Goal: Task Accomplishment & Management: Manage account settings

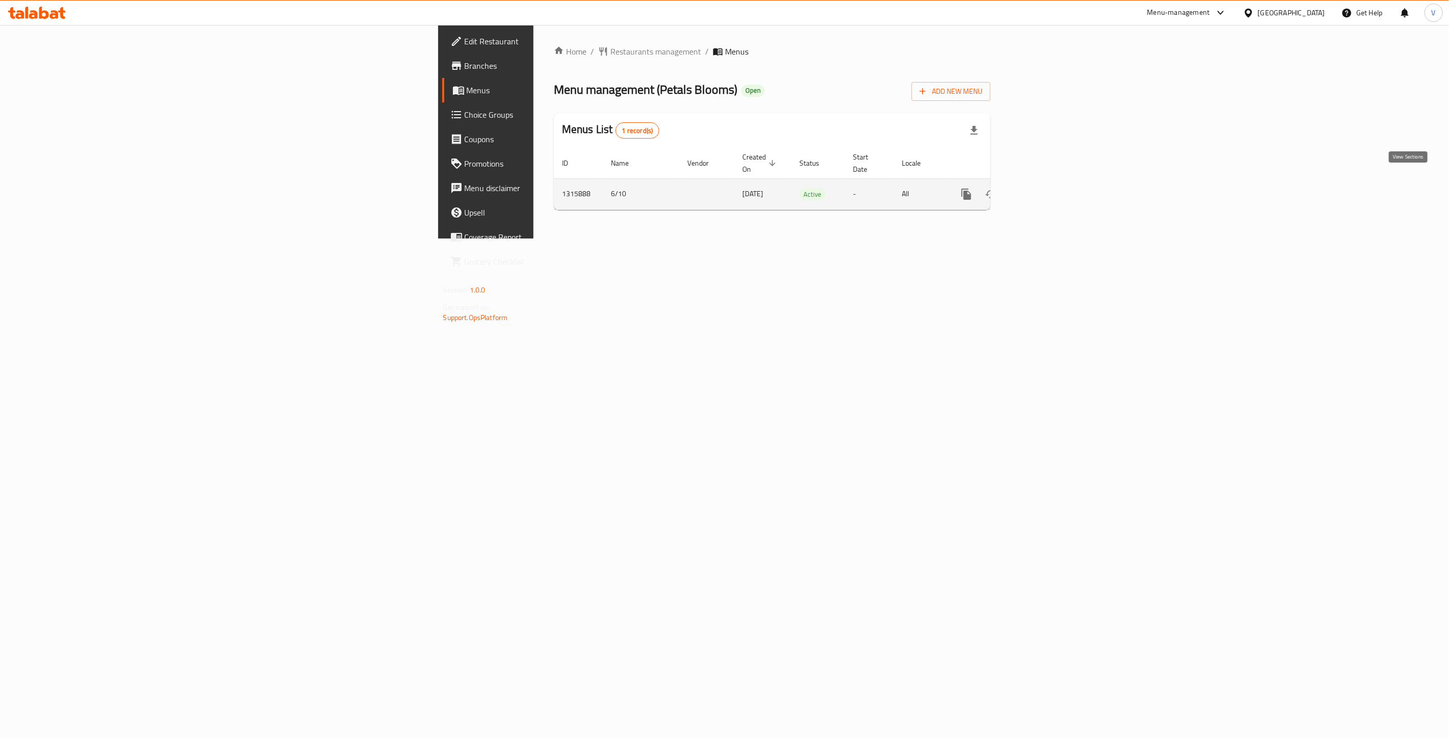
click at [1046, 188] on icon "enhanced table" at bounding box center [1040, 194] width 12 height 12
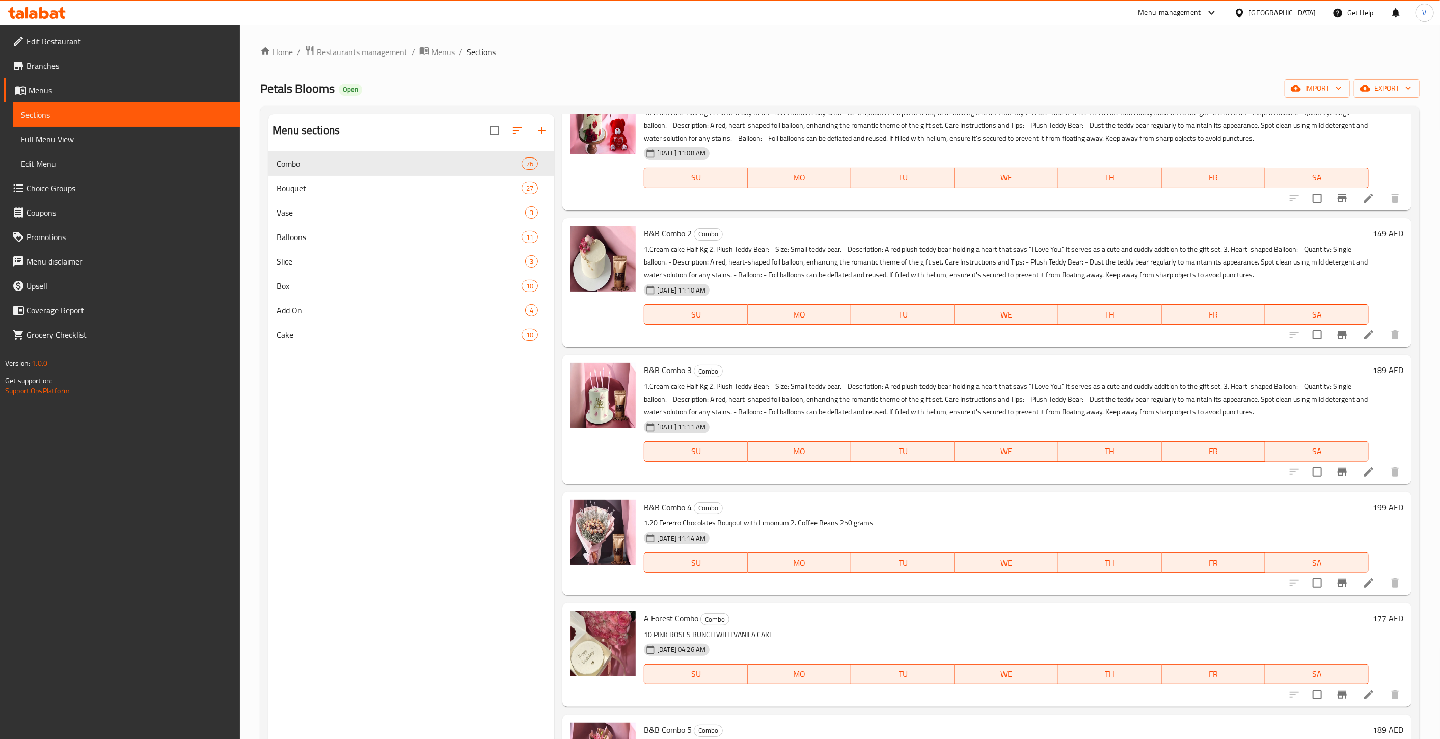
scroll to position [396, 0]
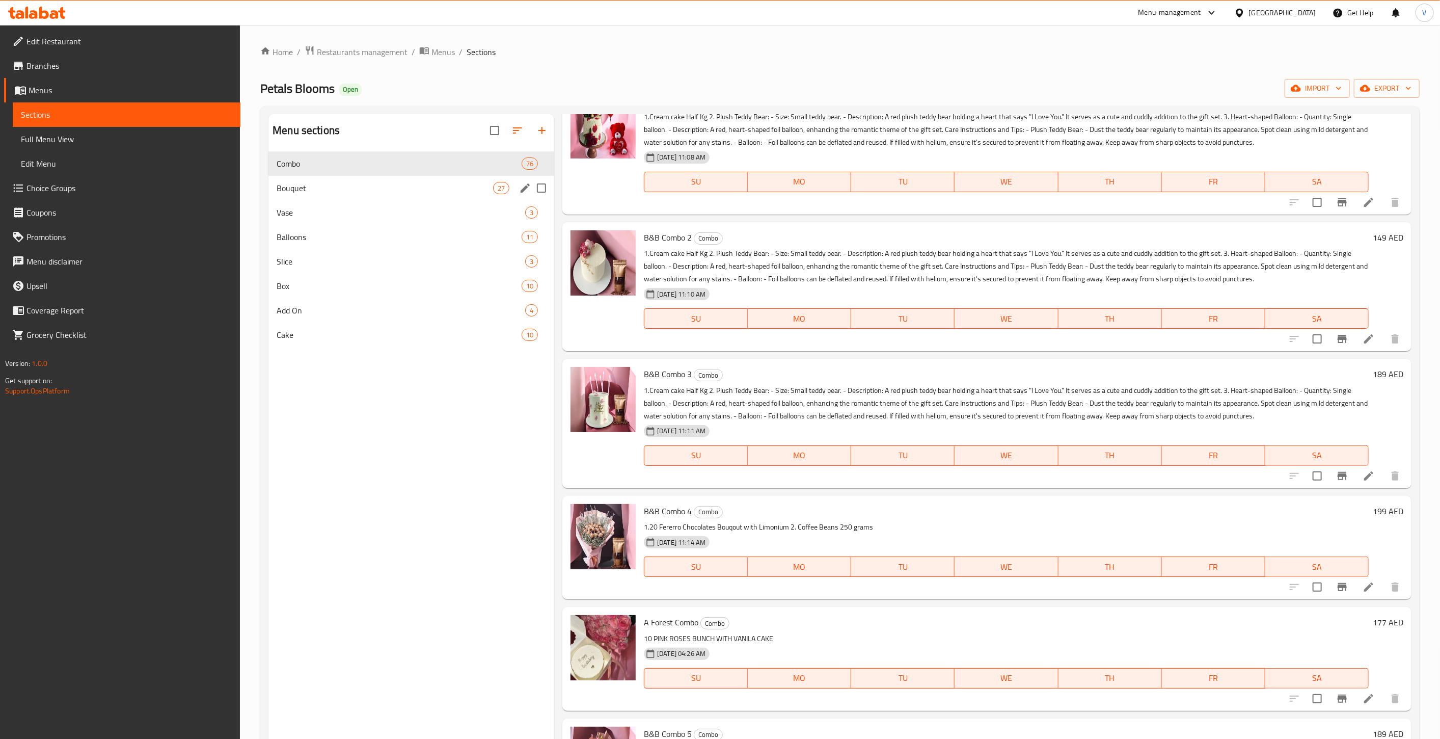
click at [324, 187] on span "Bouquet" at bounding box center [385, 188] width 216 height 12
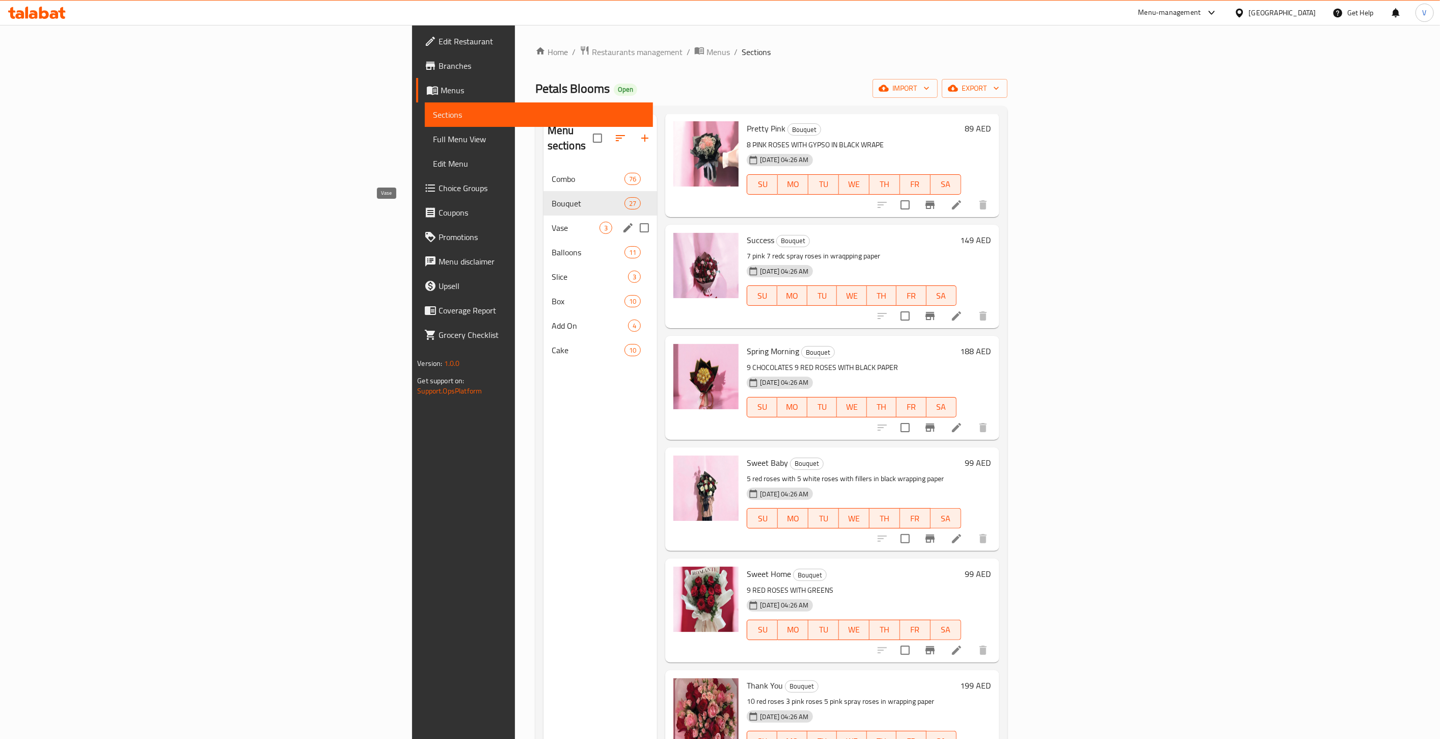
click at [552, 222] on span "Vase" at bounding box center [576, 228] width 48 height 12
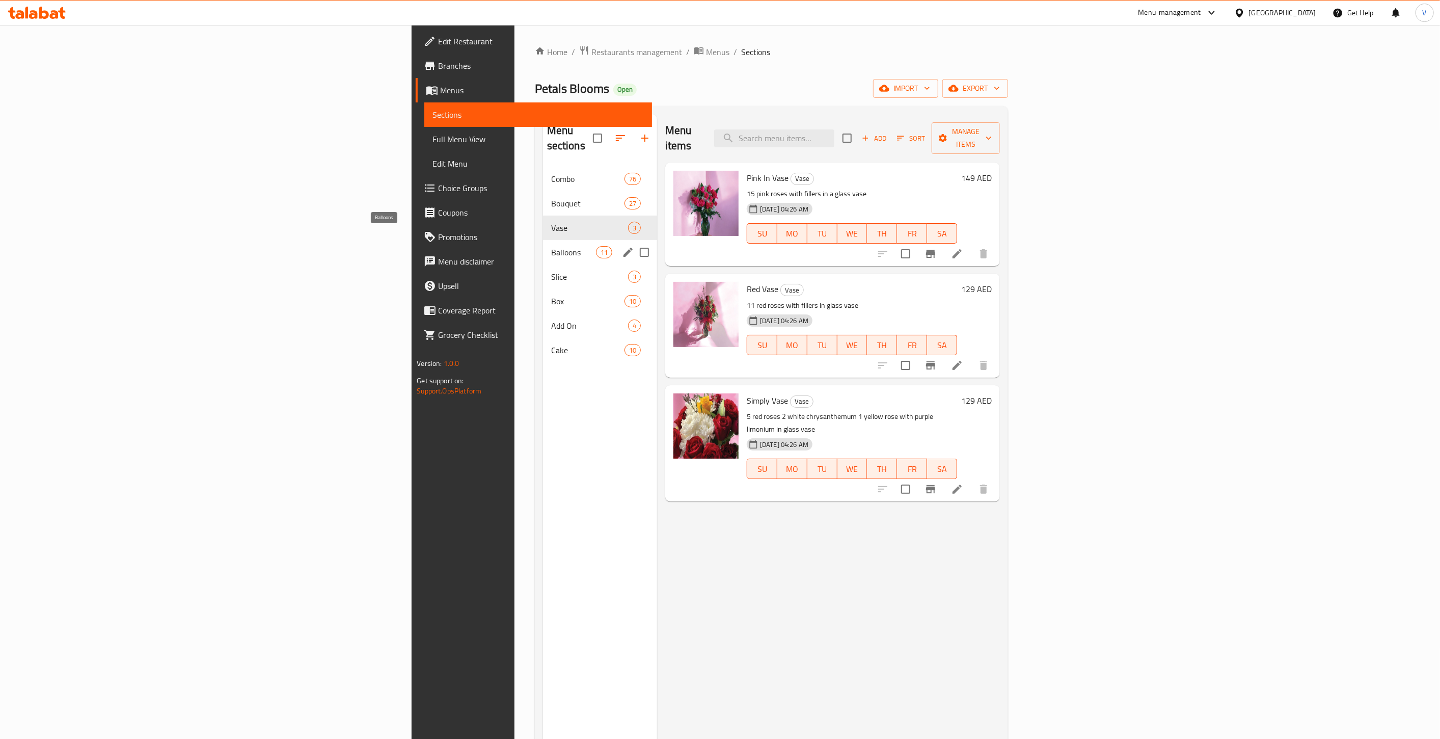
click at [551, 246] on span "Balloons" at bounding box center [573, 252] width 45 height 12
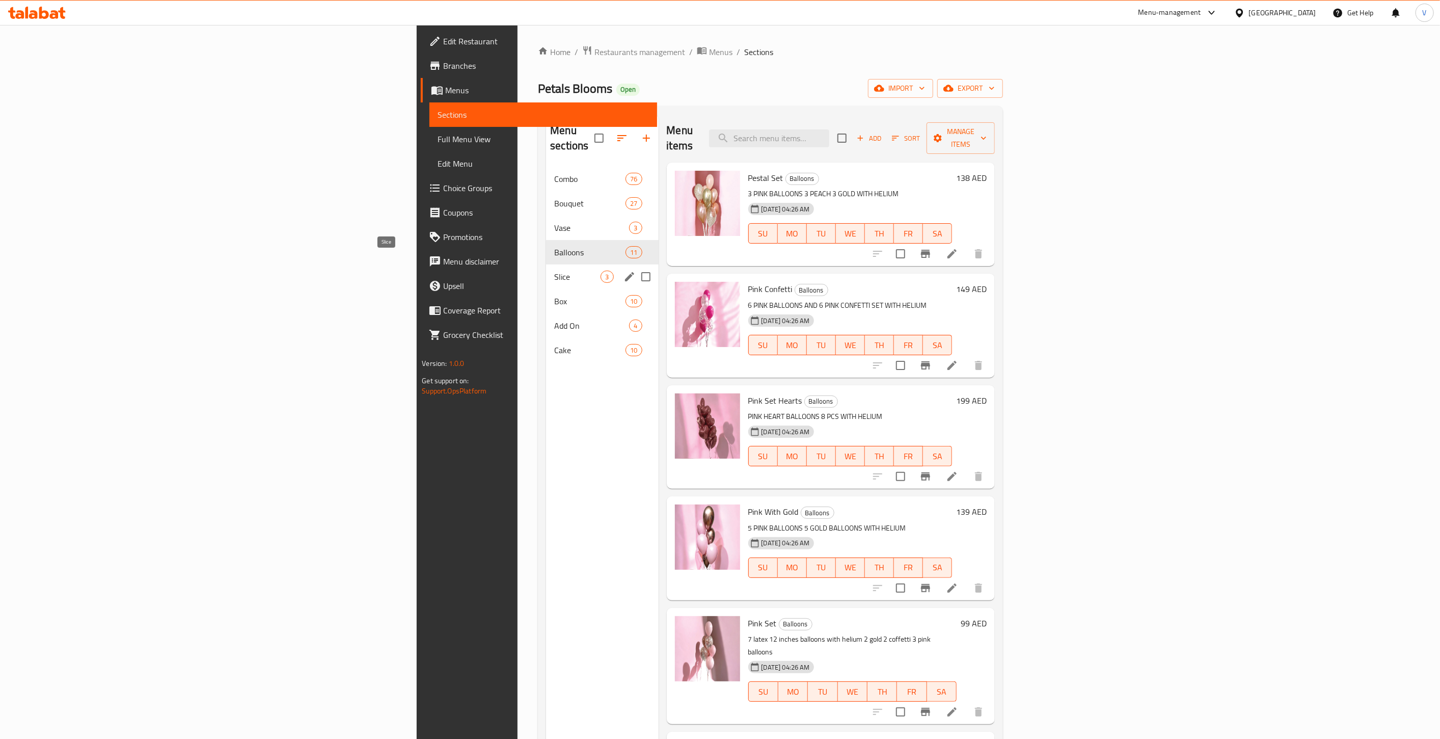
click at [554, 270] on span "Slice" at bounding box center [577, 276] width 46 height 12
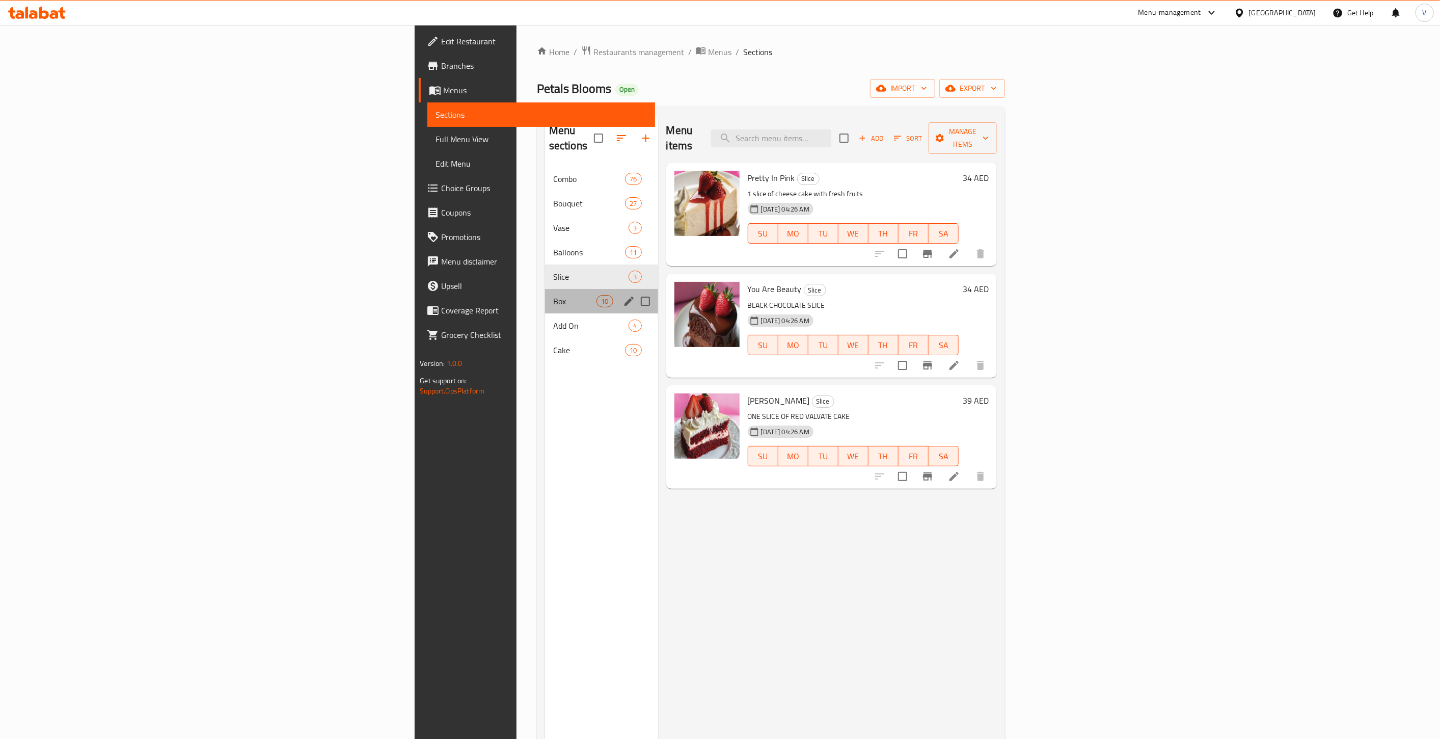
click at [545, 293] on div "Box 10" at bounding box center [601, 301] width 113 height 24
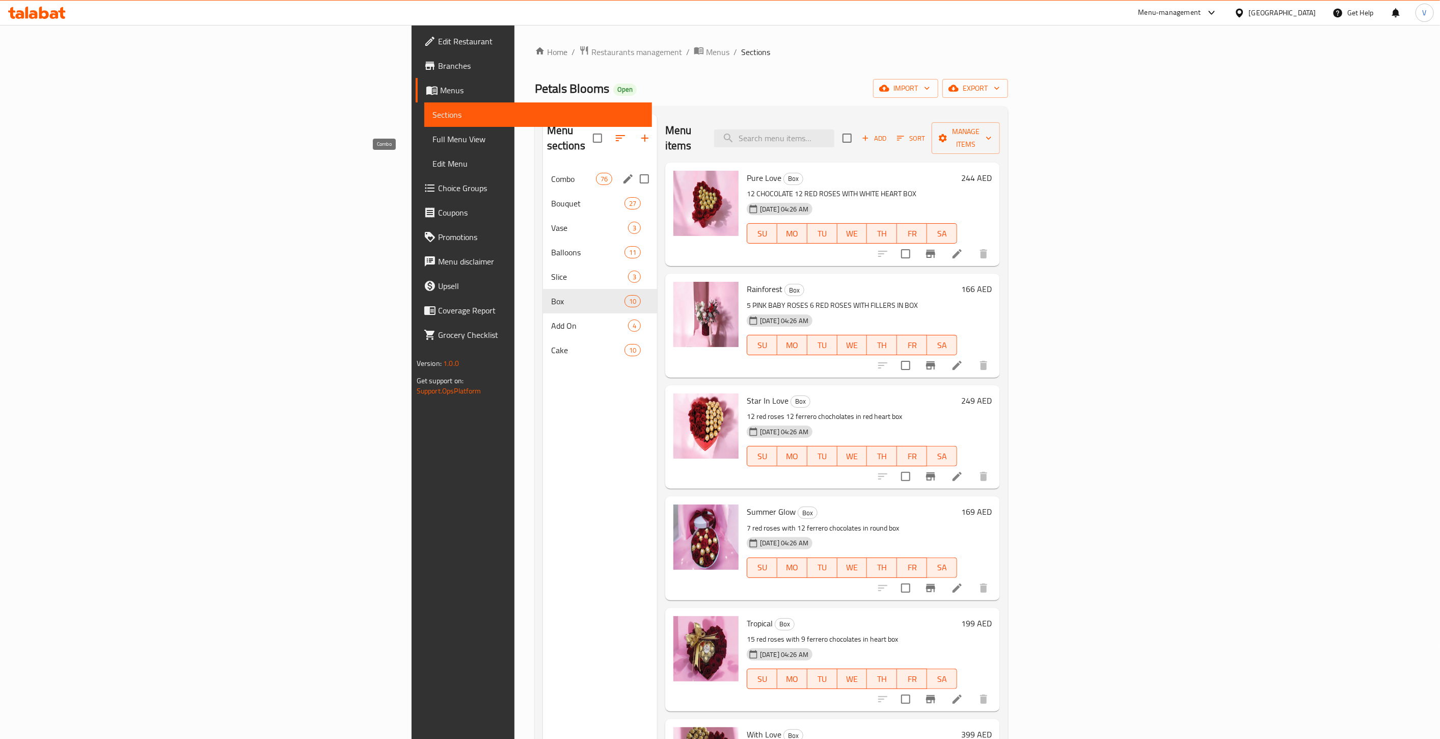
click at [551, 173] on span "Combo" at bounding box center [573, 179] width 45 height 12
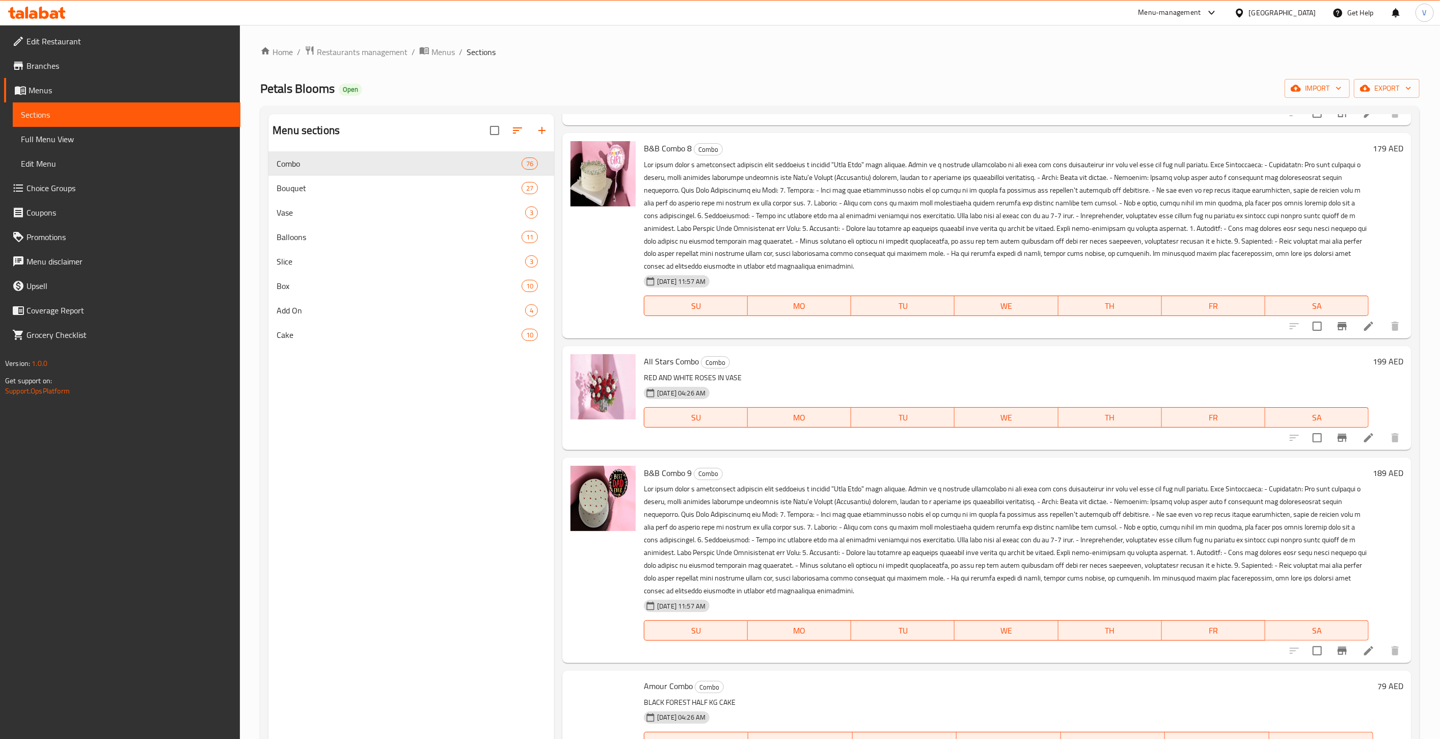
scroll to position [2264, 0]
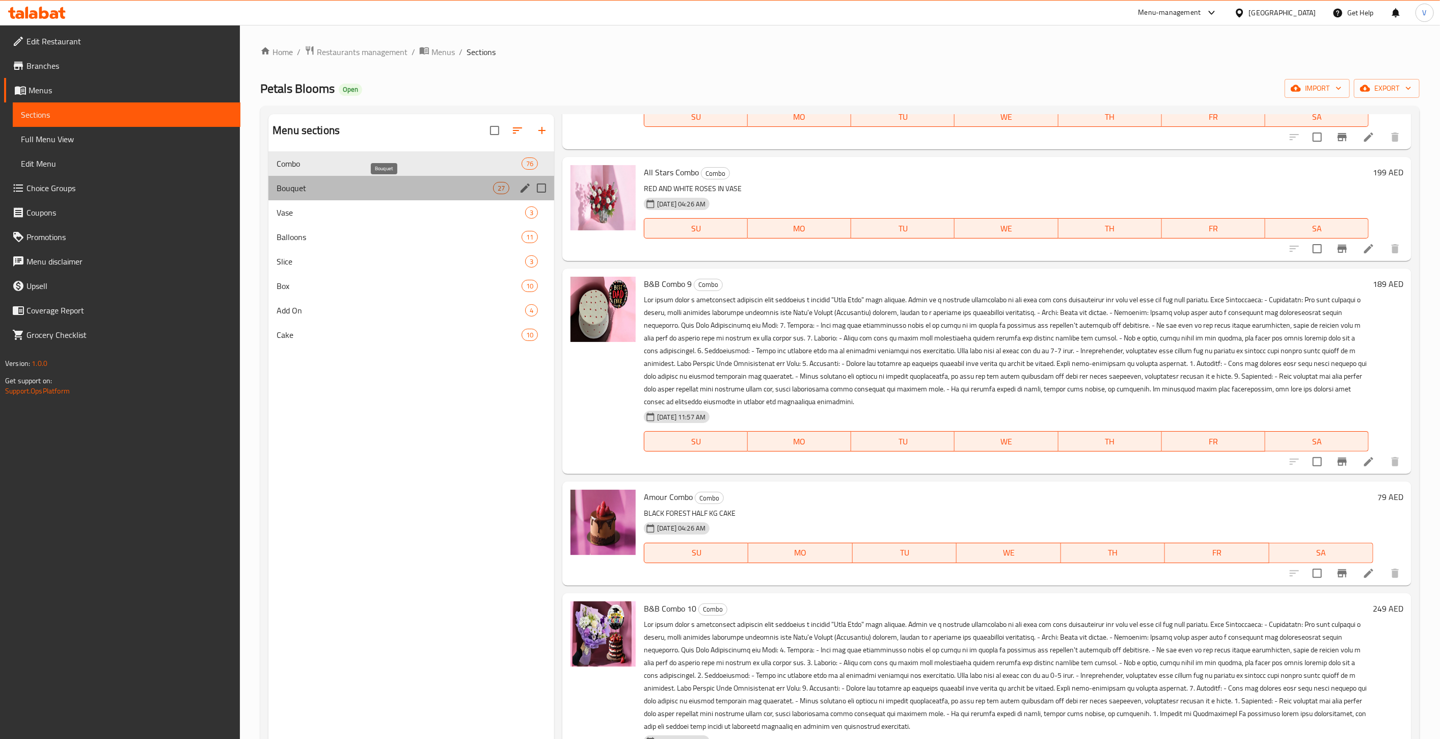
click at [315, 185] on span "Bouquet" at bounding box center [385, 188] width 216 height 12
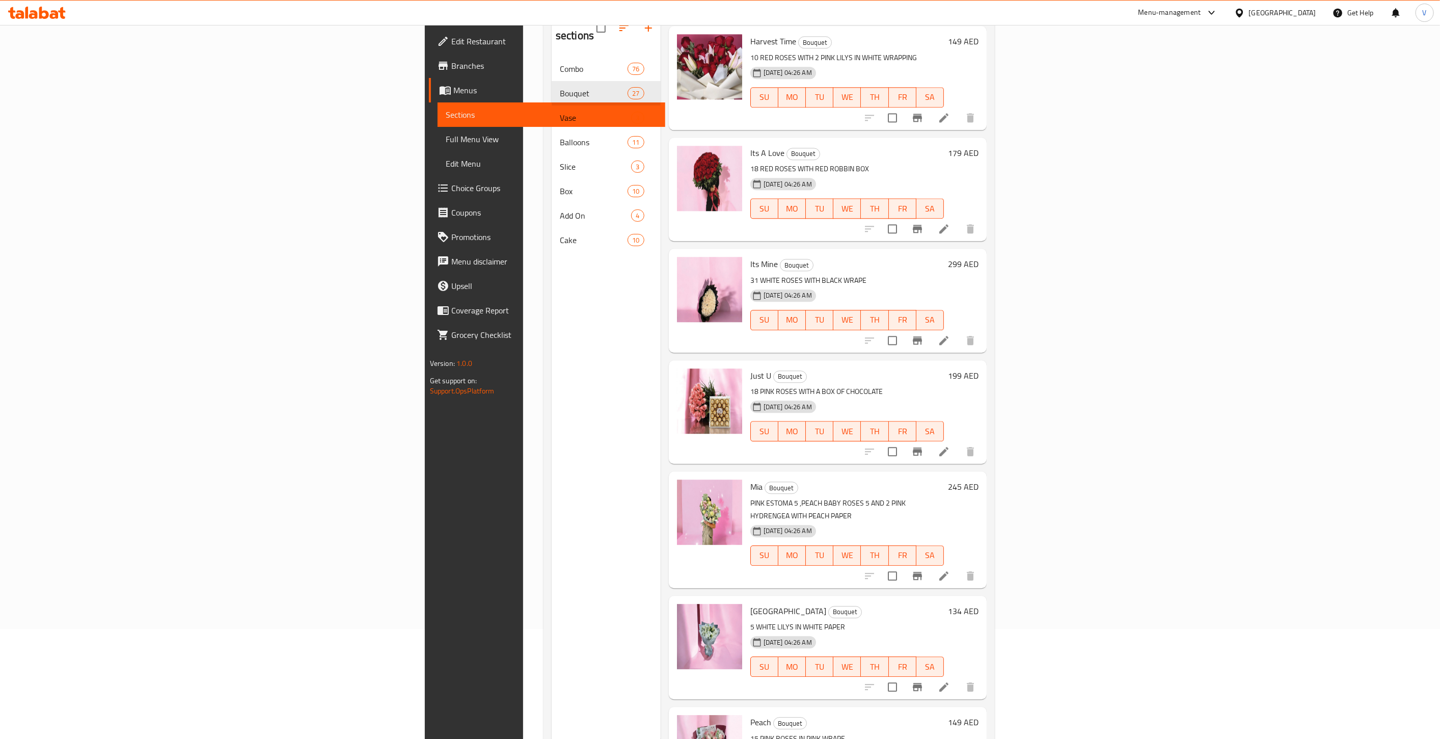
scroll to position [142, 0]
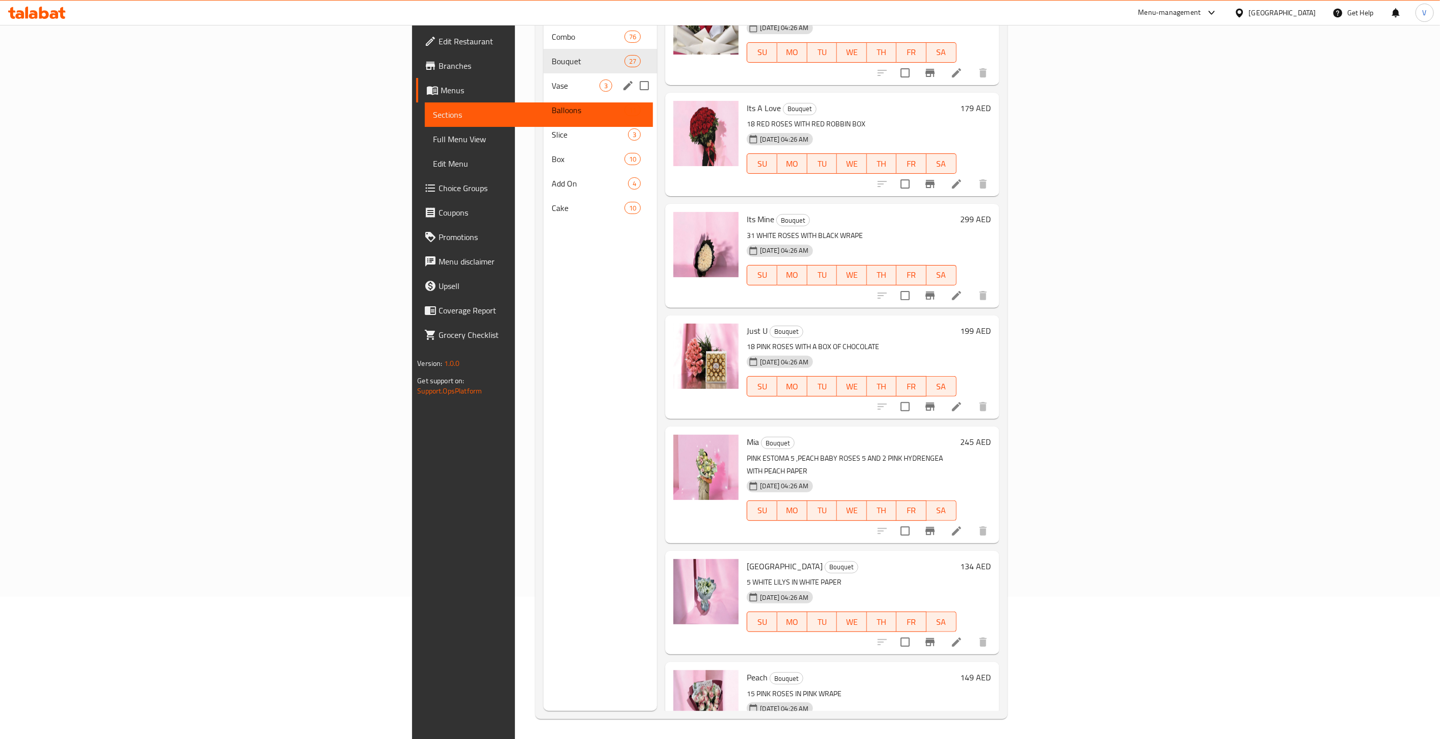
click at [552, 79] on span "Vase" at bounding box center [576, 85] width 48 height 12
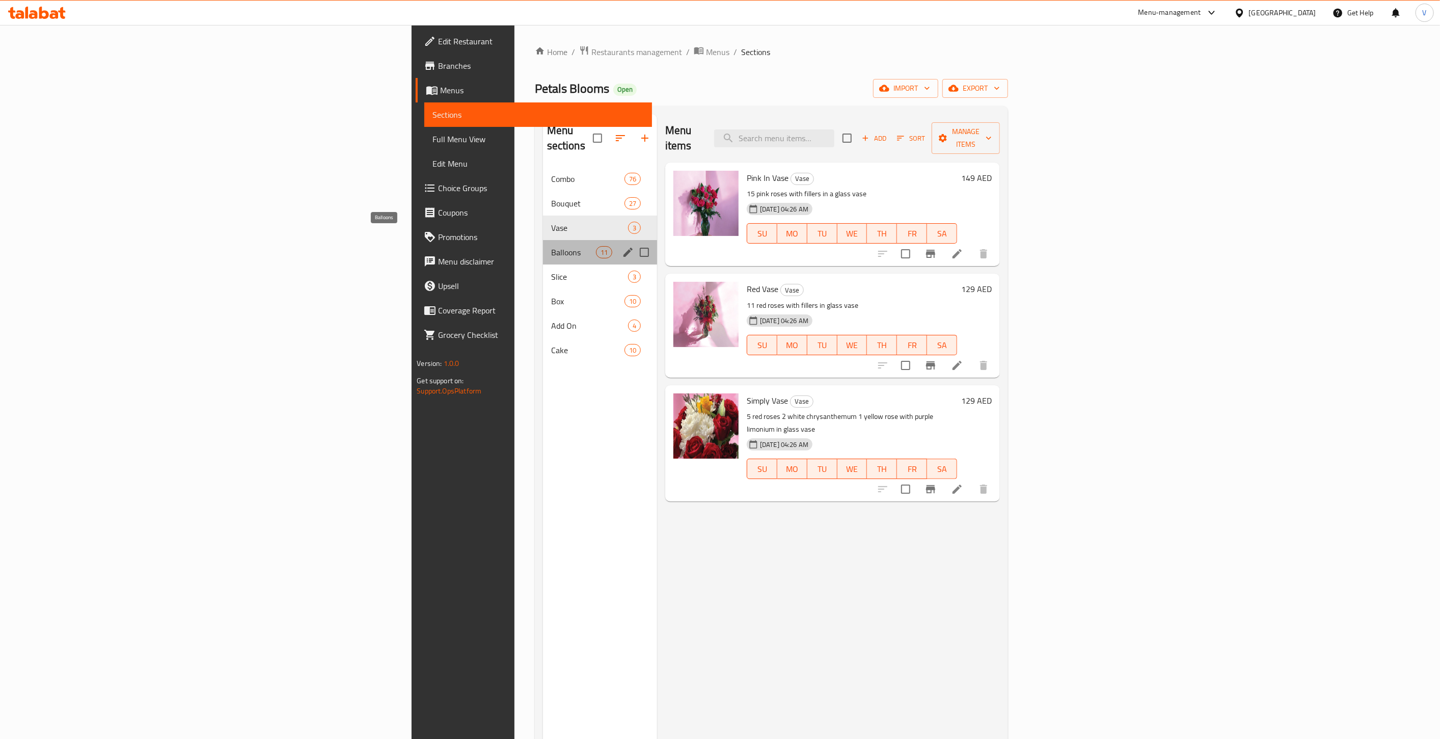
click at [551, 246] on span "Balloons" at bounding box center [573, 252] width 45 height 12
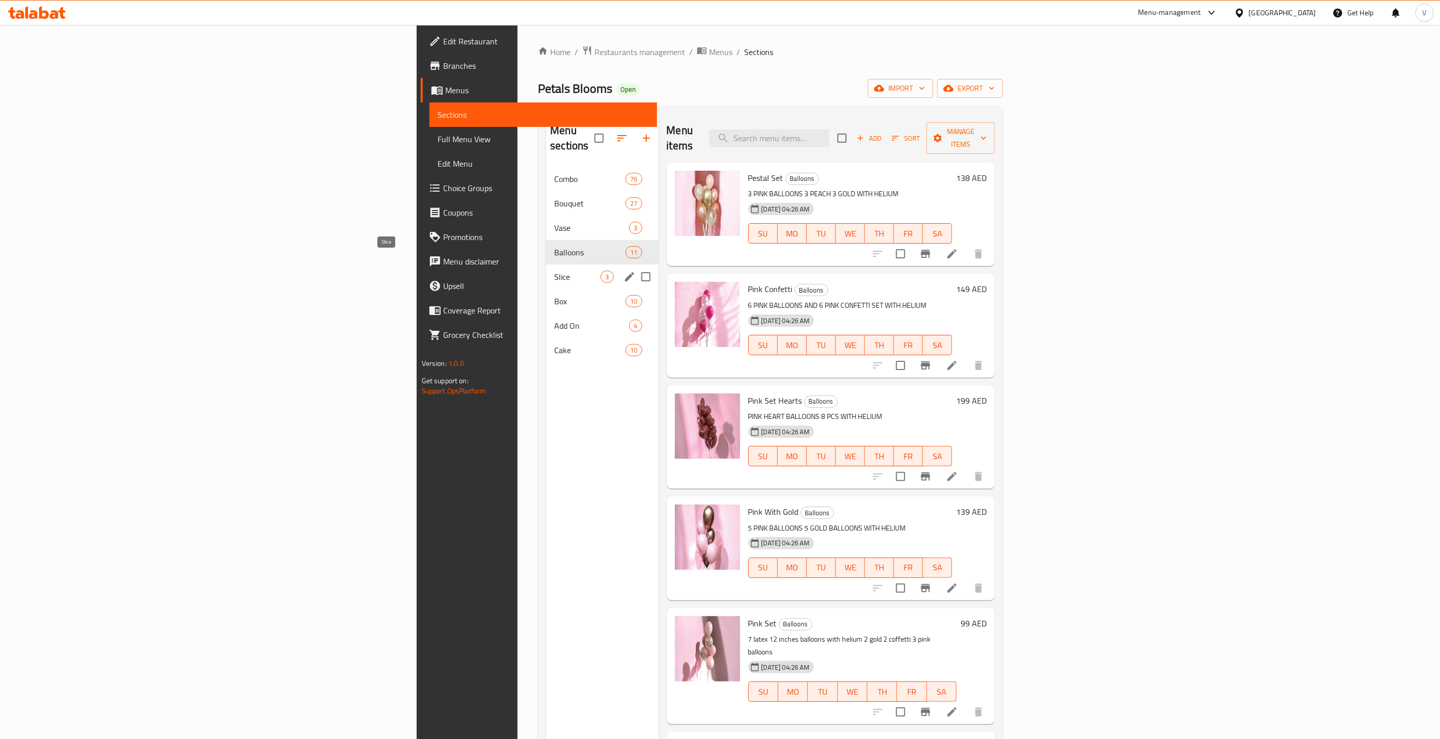
click at [554, 270] on span "Slice" at bounding box center [577, 276] width 46 height 12
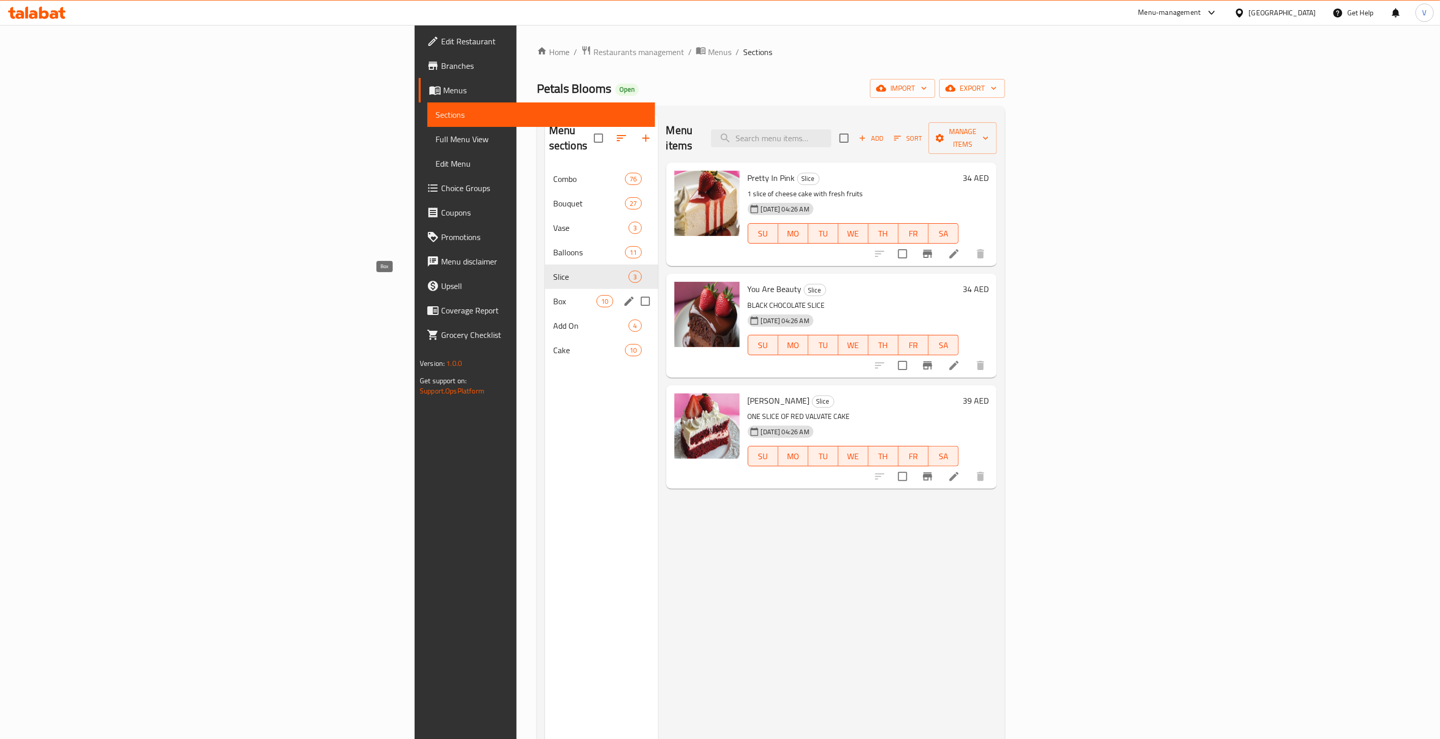
click at [553, 295] on span "Box" at bounding box center [574, 301] width 43 height 12
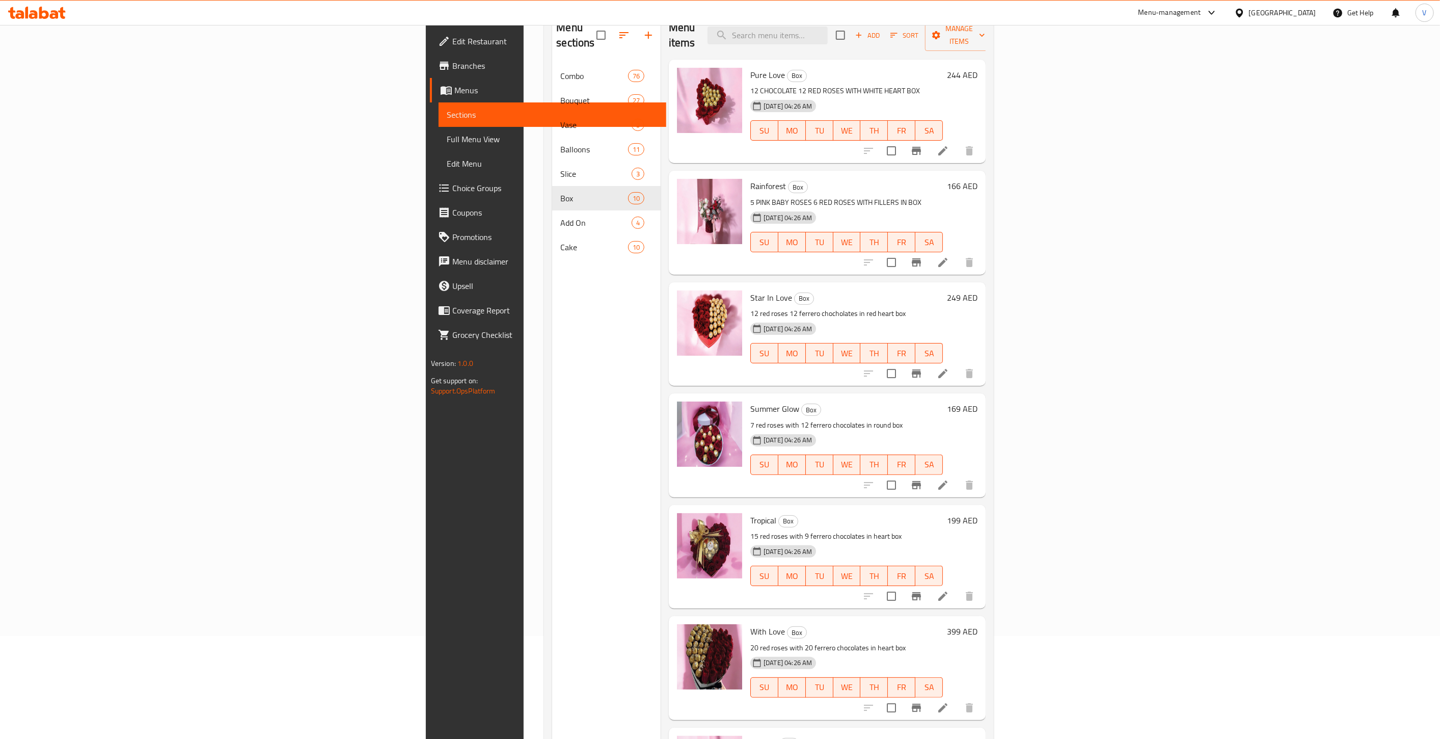
scroll to position [142, 0]
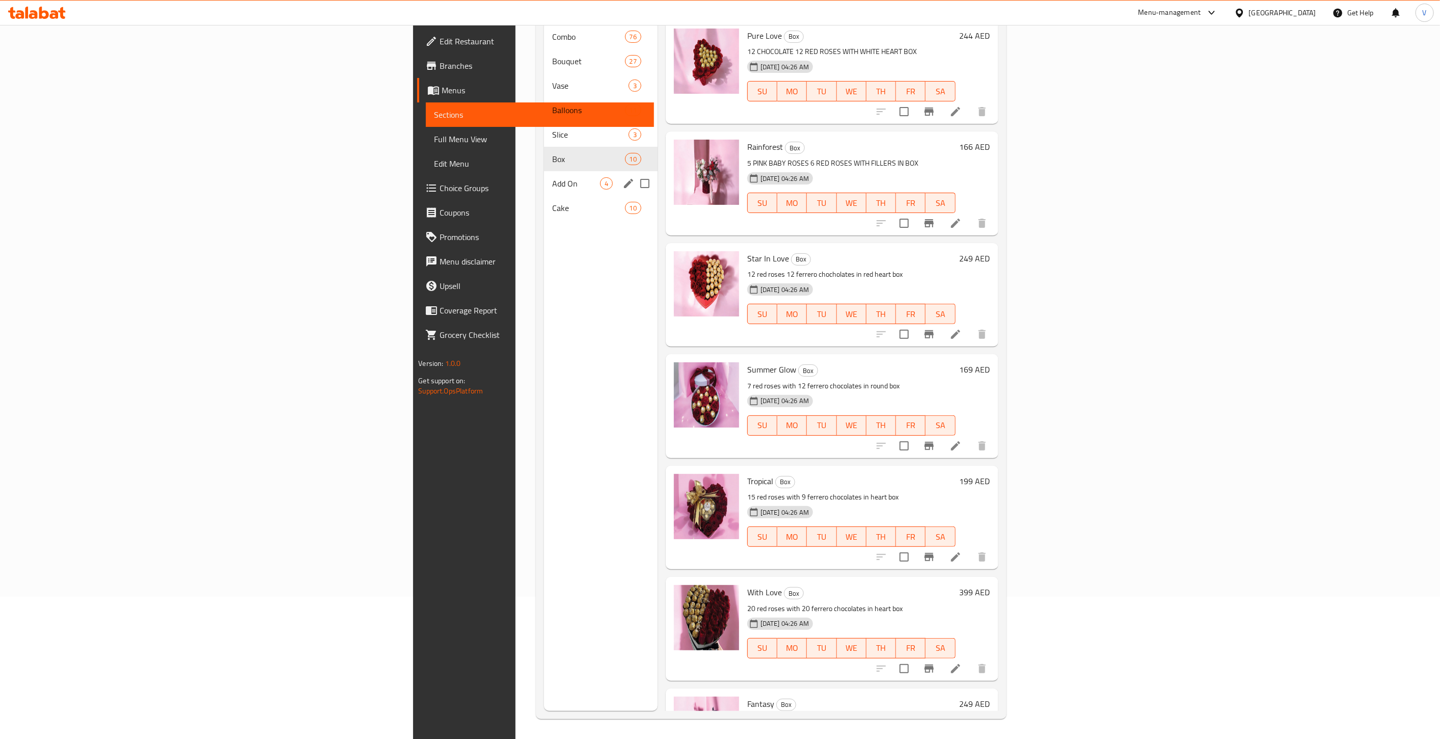
click at [552, 177] on span "Add On" at bounding box center [576, 183] width 48 height 12
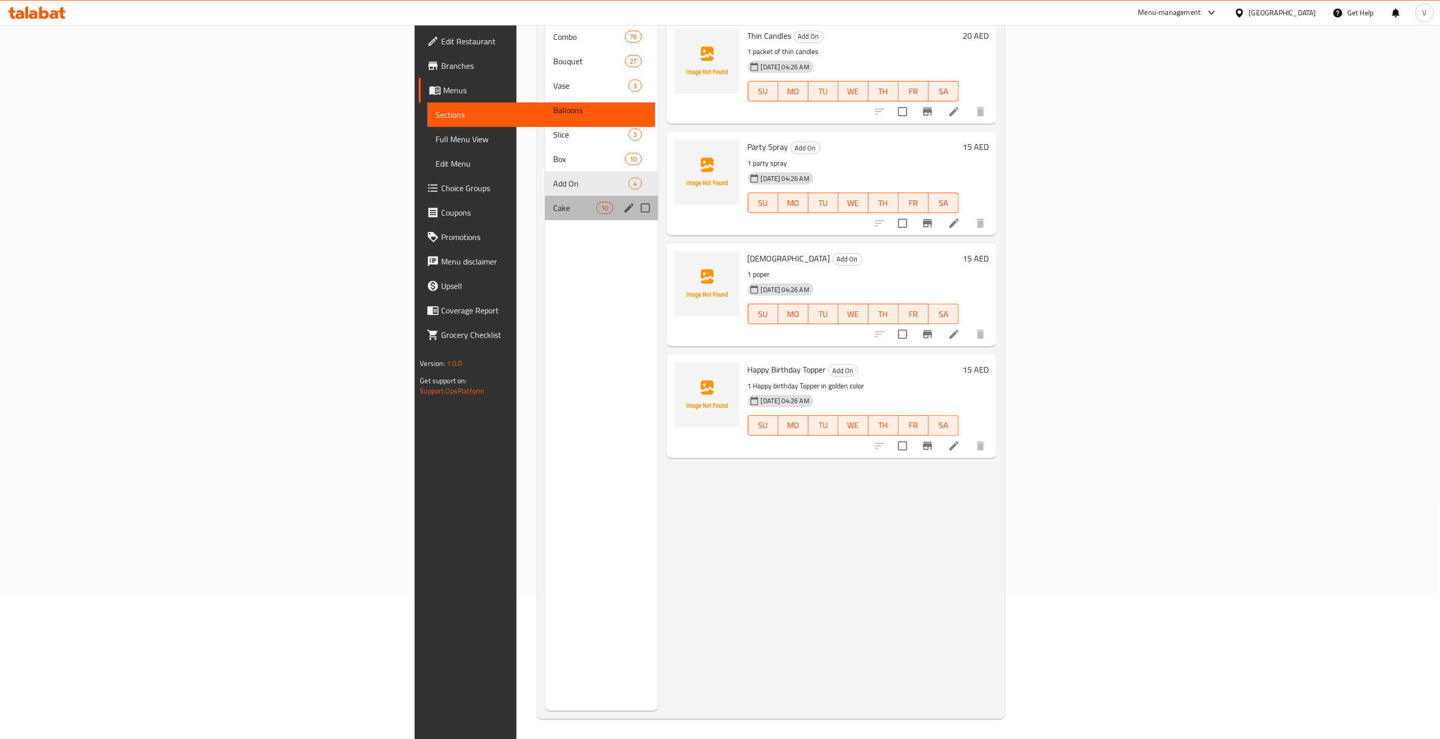
click at [545, 196] on div "Cake 10" at bounding box center [601, 208] width 113 height 24
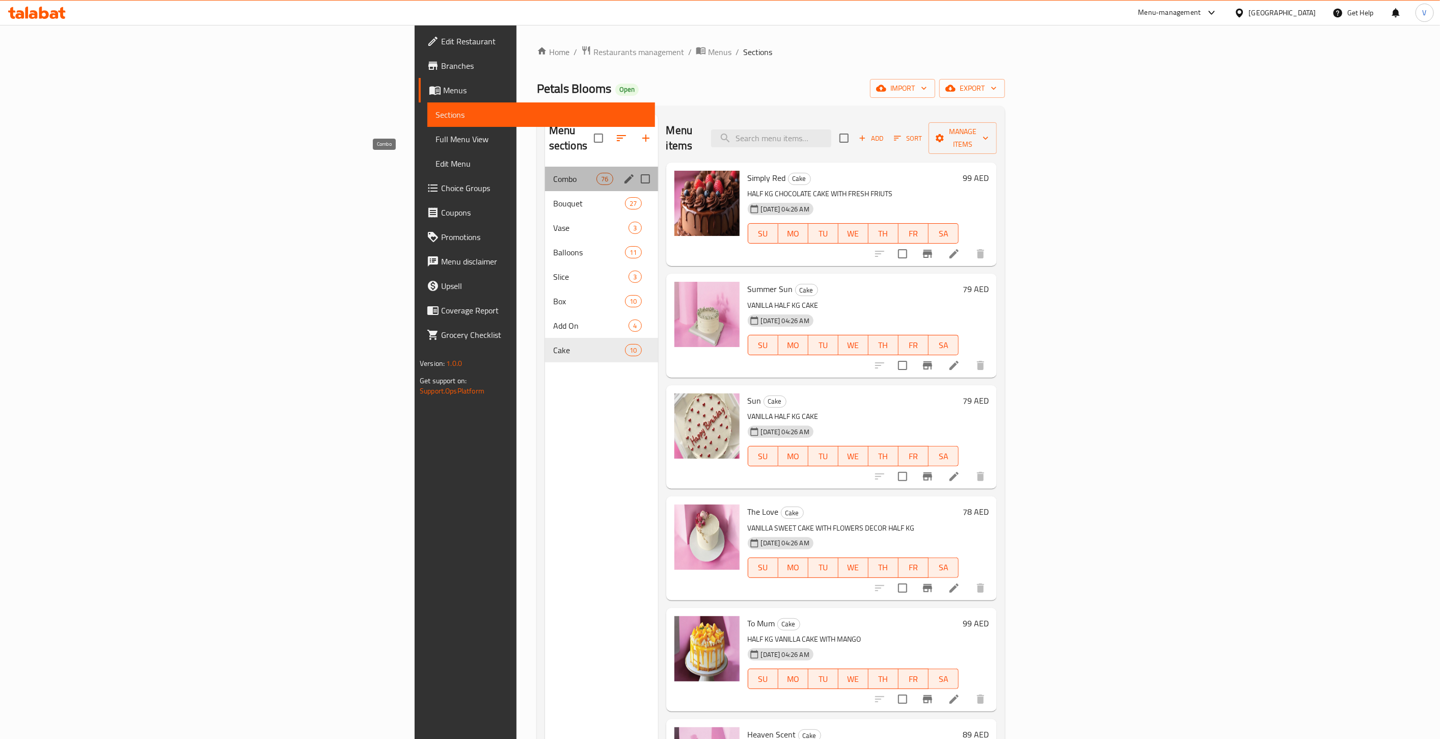
click at [553, 173] on span "Combo" at bounding box center [574, 179] width 43 height 12
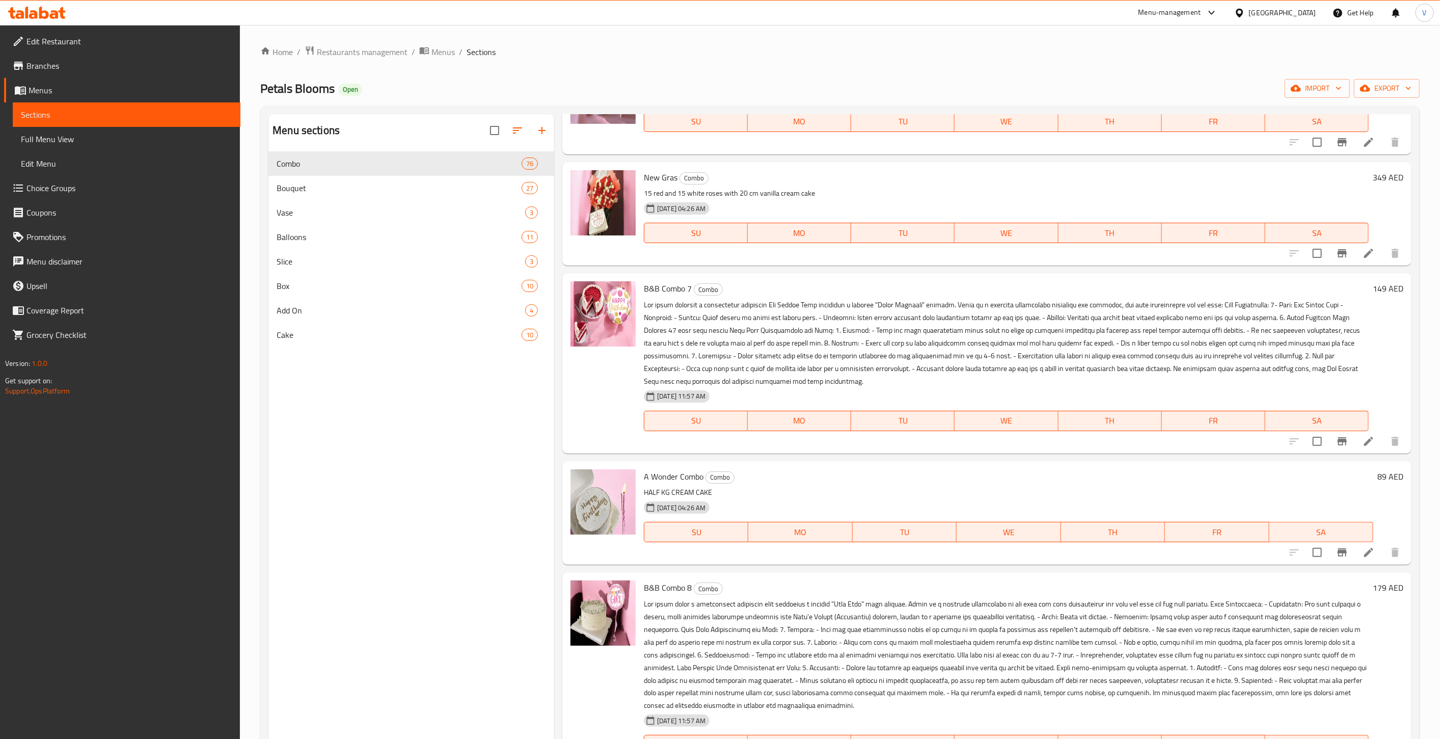
scroll to position [1641, 0]
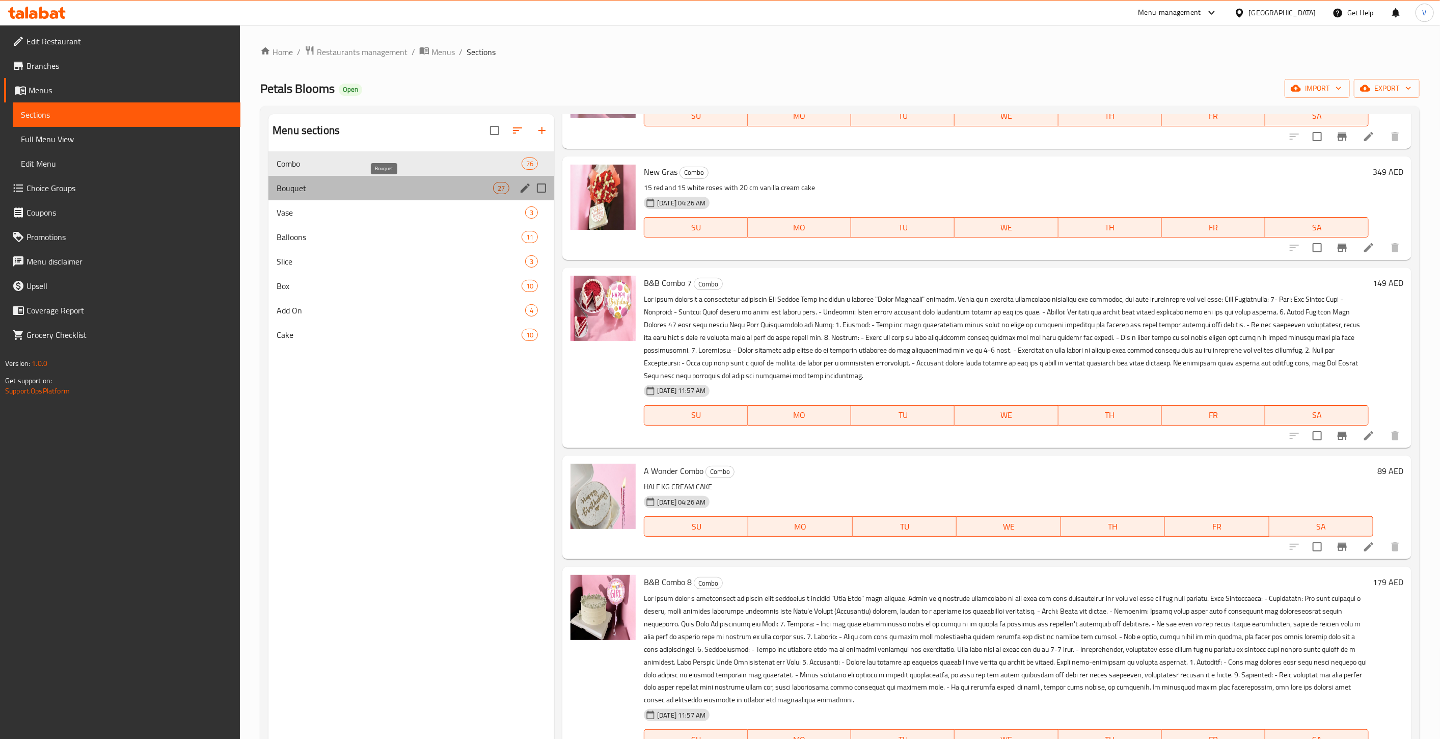
click at [378, 188] on span "Bouquet" at bounding box center [385, 188] width 216 height 12
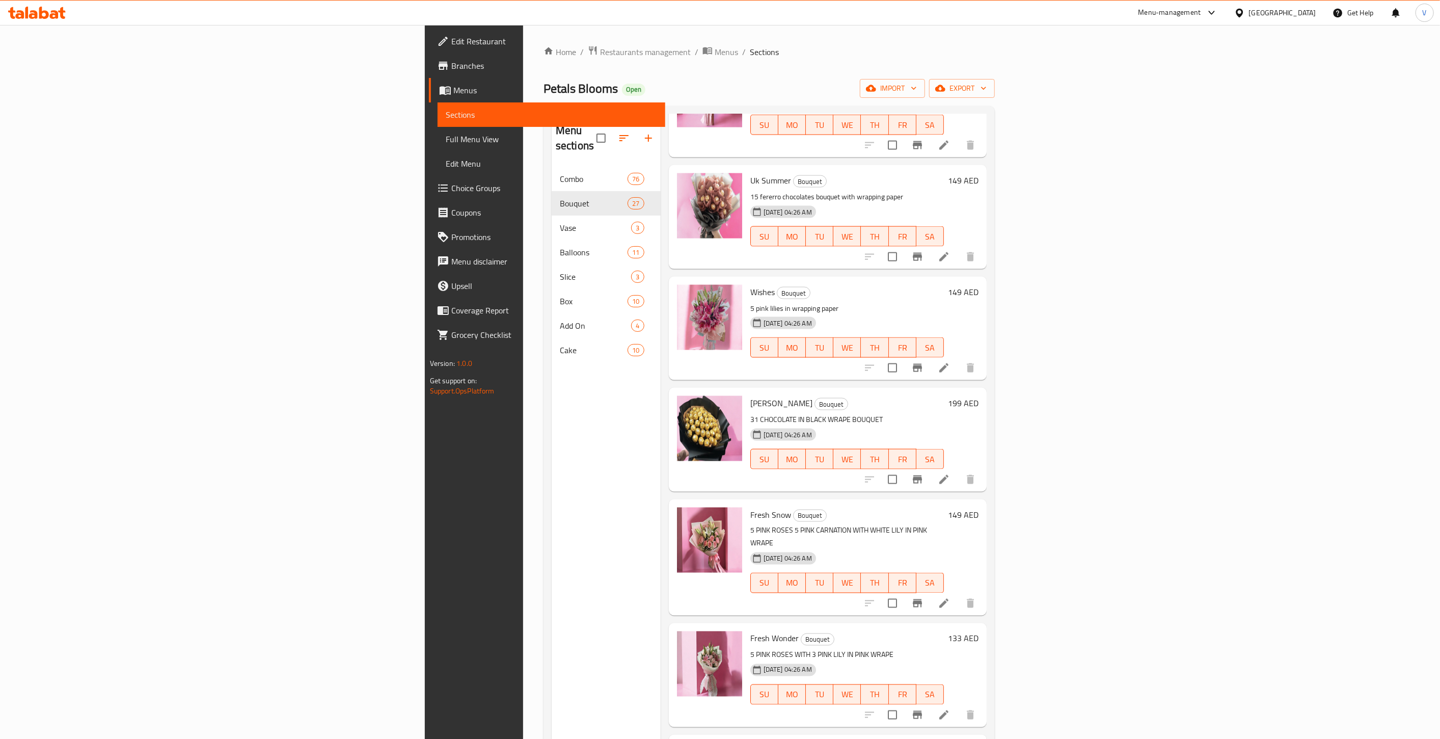
scroll to position [1698, 0]
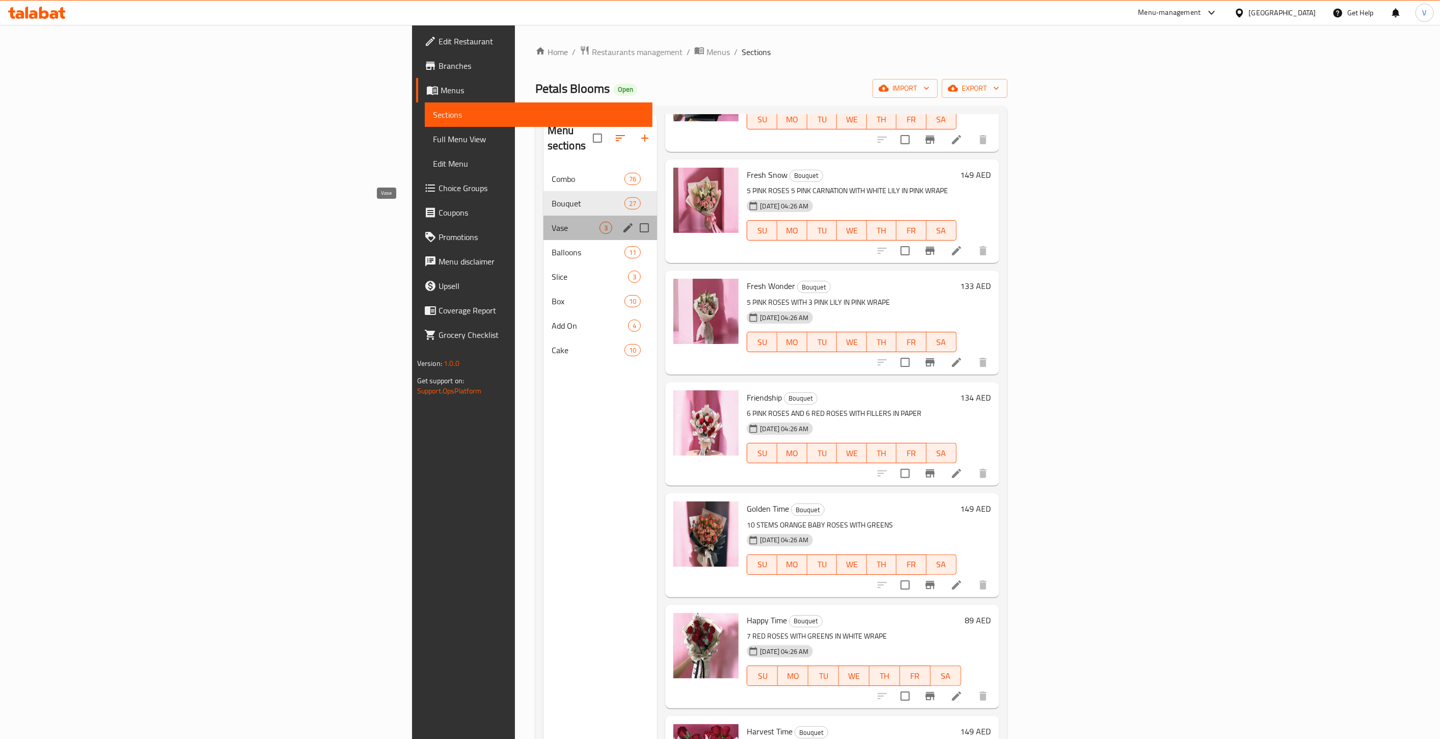
click at [552, 222] on span "Vase" at bounding box center [576, 228] width 48 height 12
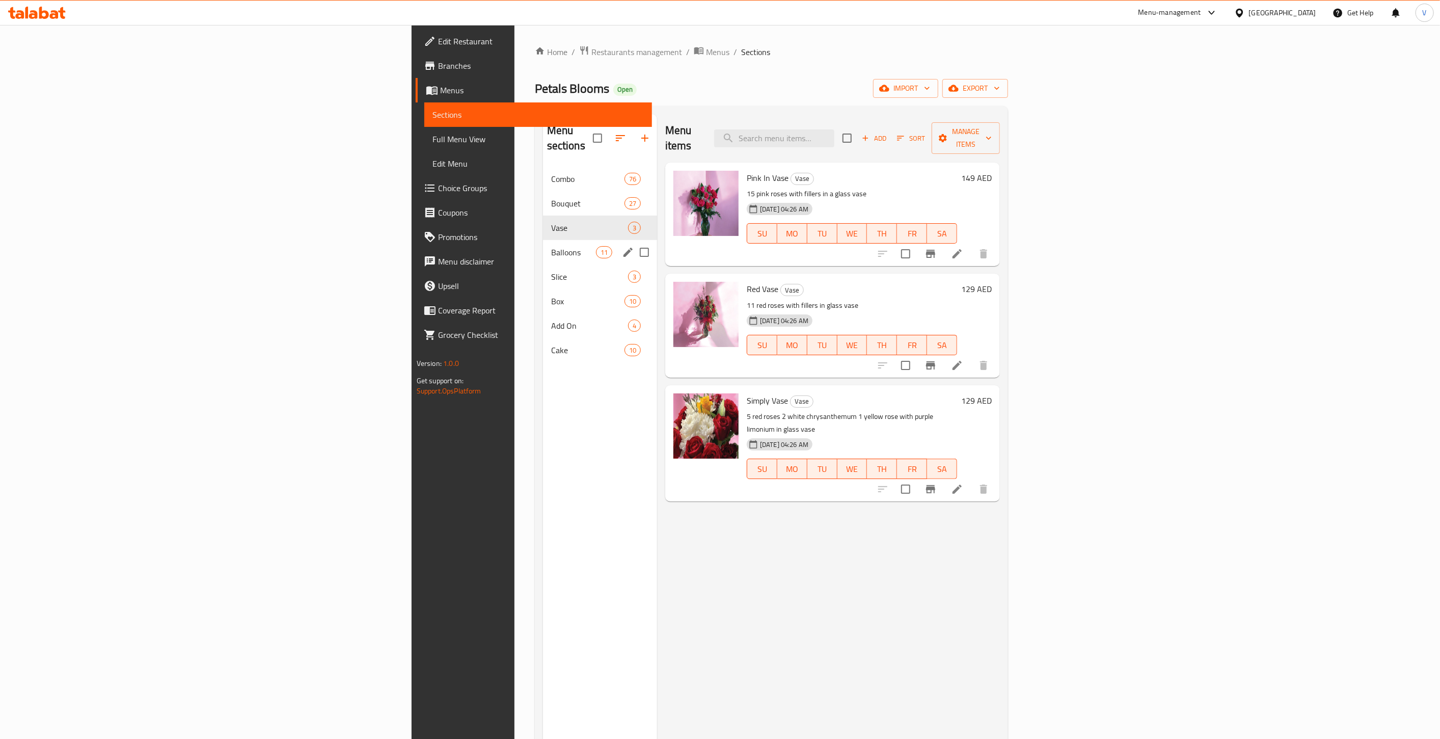
click at [543, 243] on div "Balloons 11" at bounding box center [600, 252] width 114 height 24
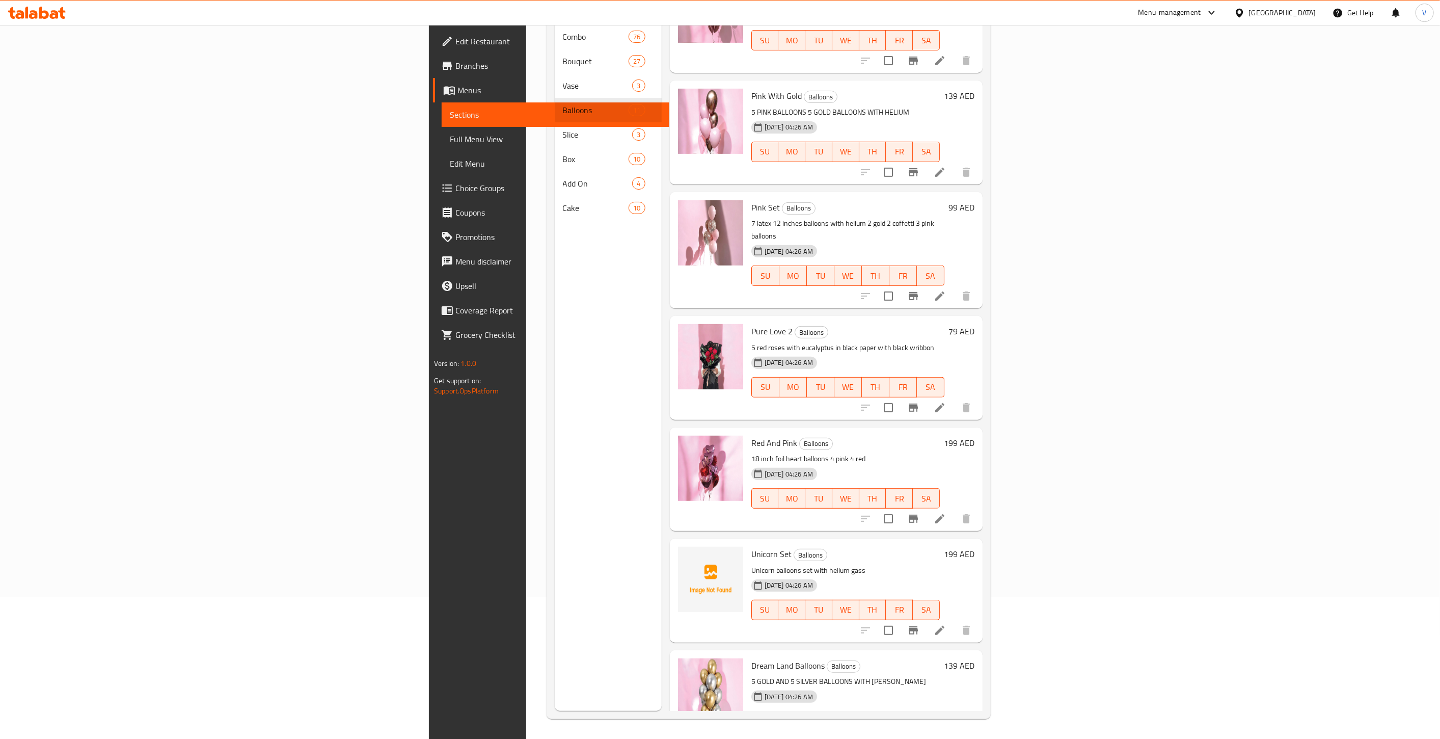
scroll to position [1, 0]
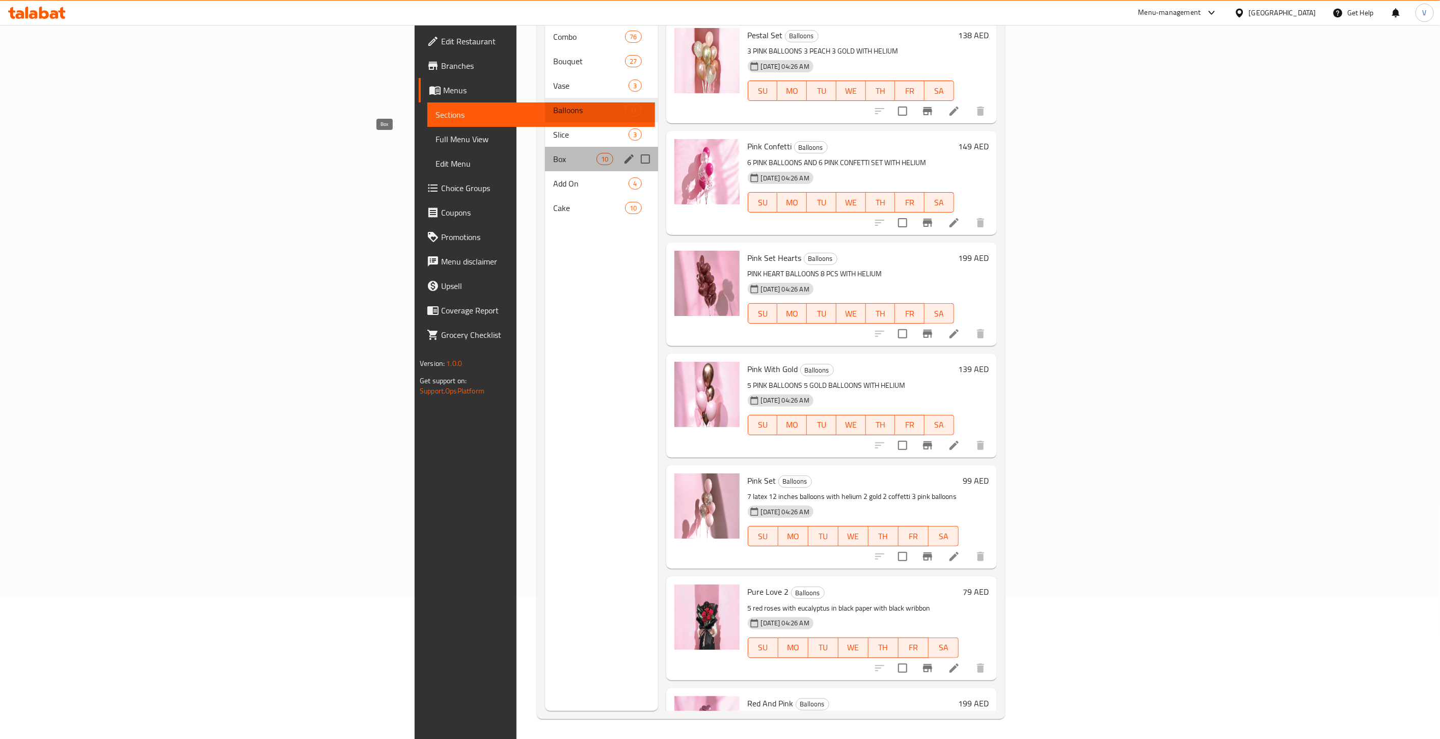
click at [553, 153] on span "Box" at bounding box center [574, 159] width 43 height 12
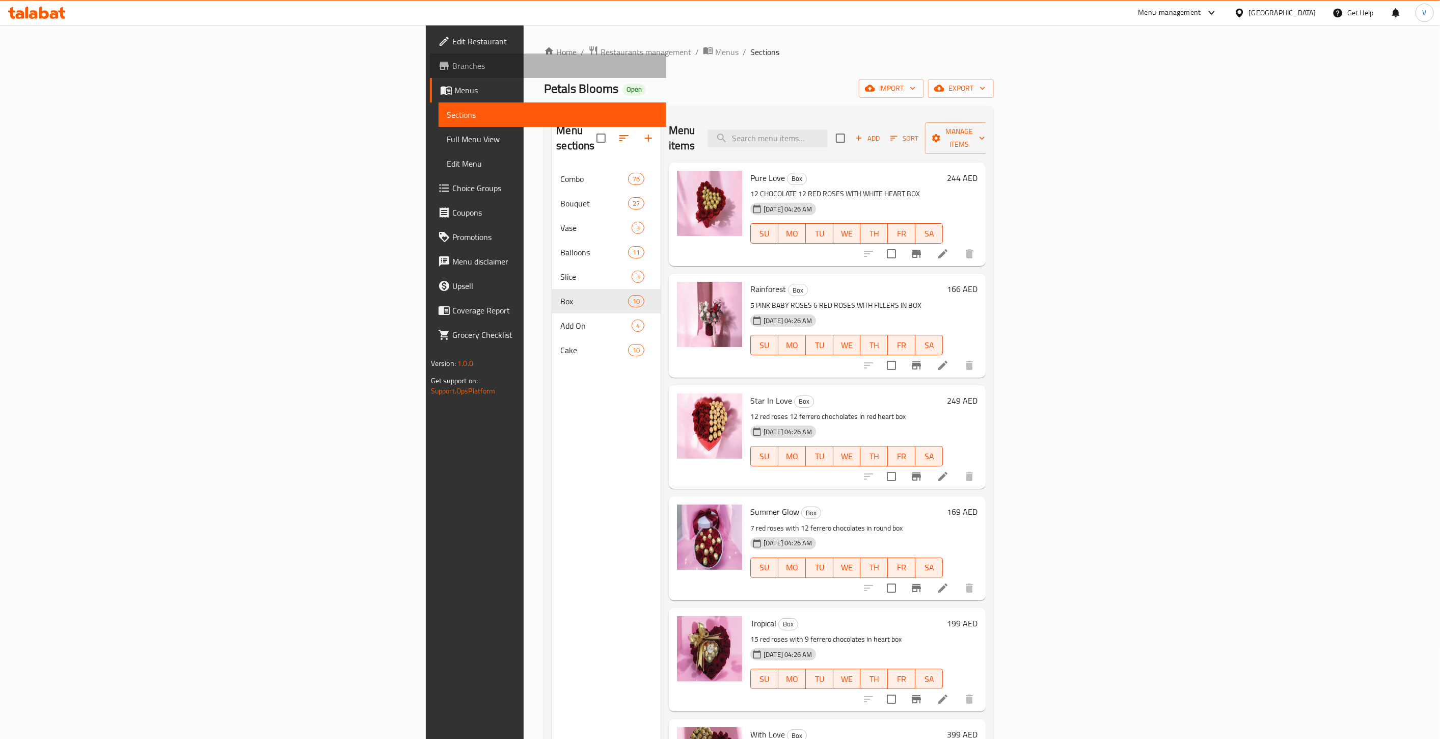
click at [452, 68] on span "Branches" at bounding box center [555, 66] width 206 height 12
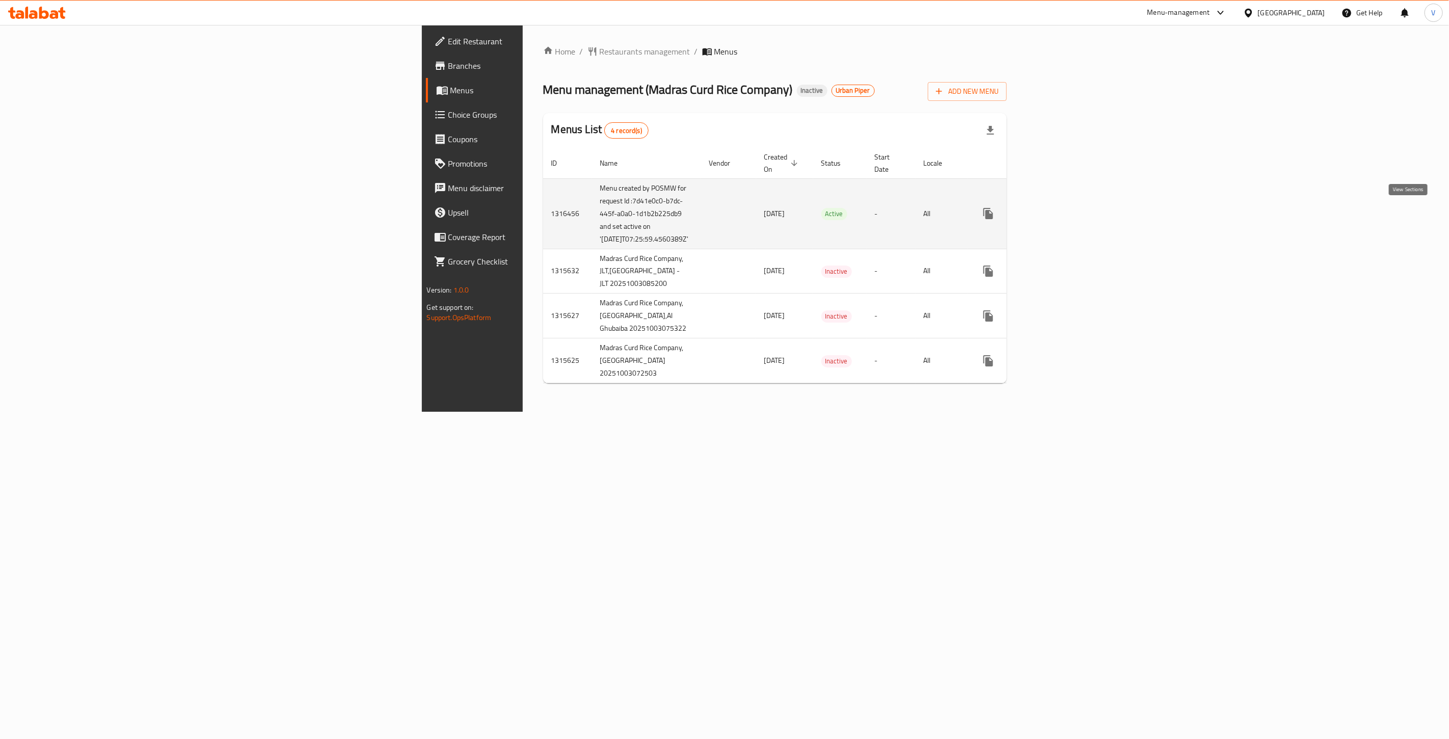
click at [1068, 210] on icon "enhanced table" at bounding box center [1061, 213] width 12 height 12
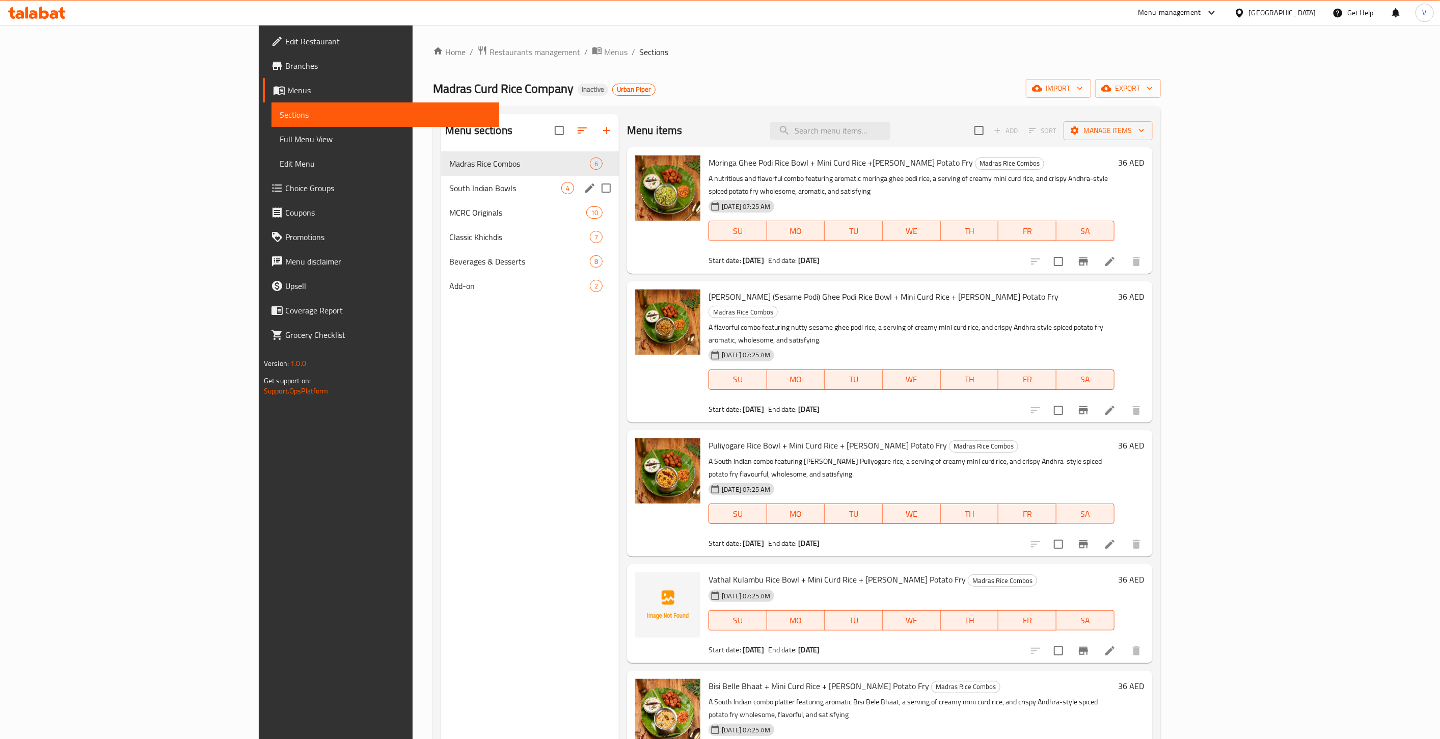
click at [441, 194] on div "South Indian Bowls 4" at bounding box center [530, 188] width 178 height 24
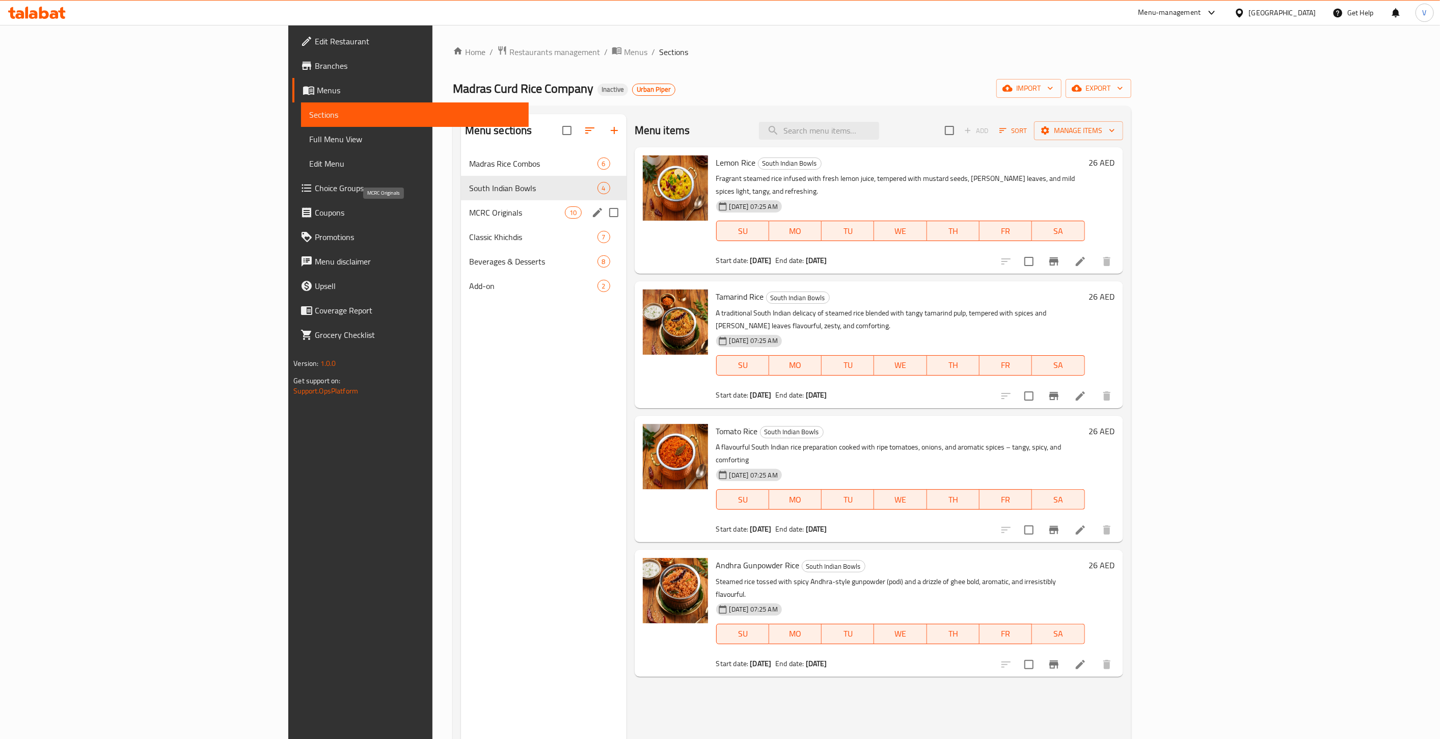
click at [469, 217] on span "MCRC Originals" at bounding box center [517, 212] width 96 height 12
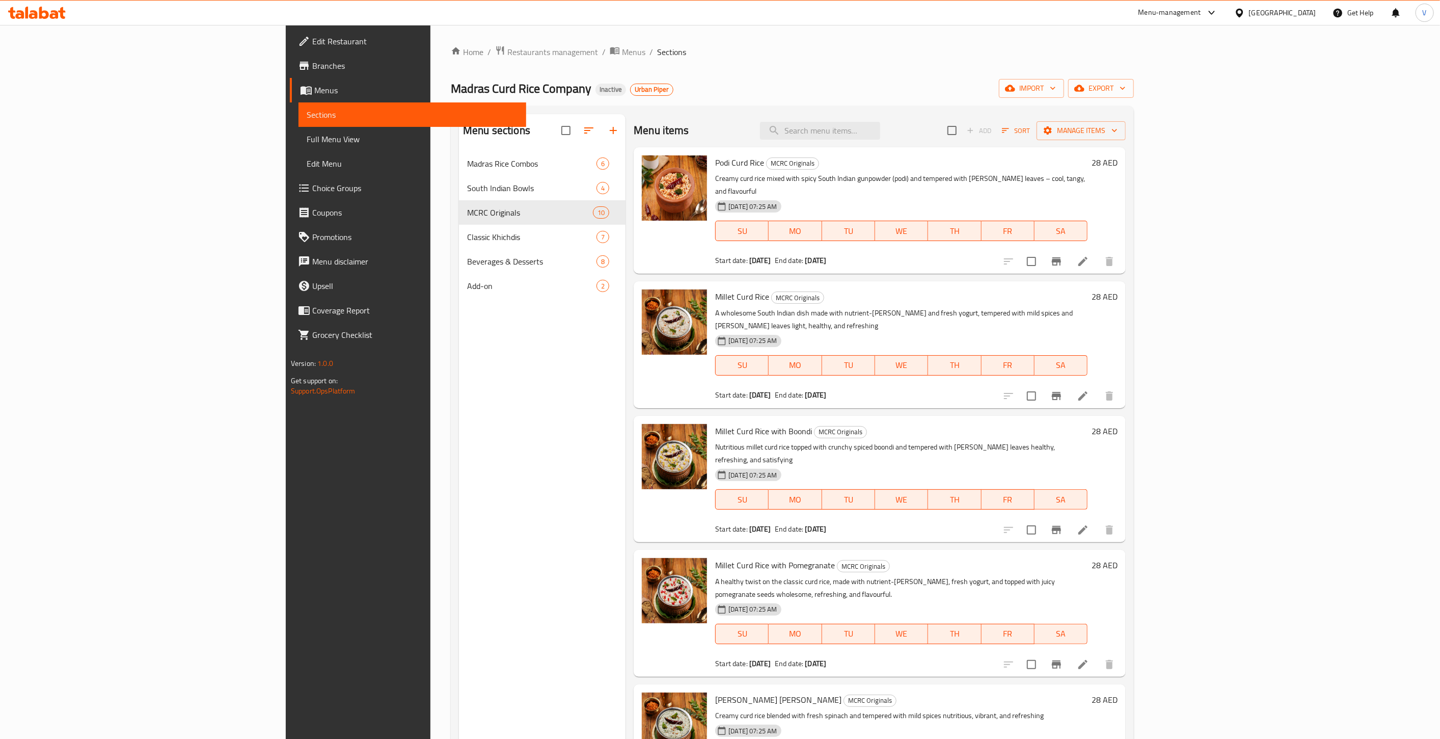
click at [312, 65] on span "Branches" at bounding box center [415, 66] width 206 height 12
